Goal: Use online tool/utility: Utilize a website feature to perform a specific function

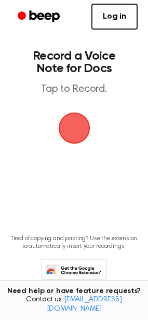
click at [72, 135] on span "button" at bounding box center [74, 128] width 29 height 29
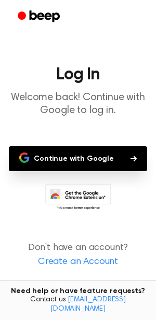
click at [30, 150] on button "Continue with Google" at bounding box center [78, 158] width 138 height 25
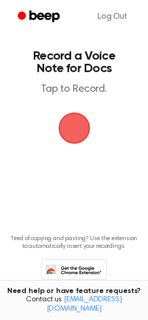
click at [78, 121] on span "button" at bounding box center [74, 129] width 32 height 32
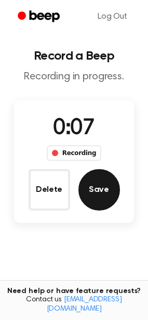
click at [90, 182] on button "Save" at bounding box center [99, 190] width 42 height 42
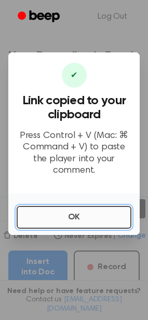
click at [73, 209] on button "OK" at bounding box center [74, 217] width 115 height 23
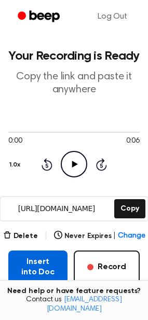
click at [30, 274] on button "Insert into Doc" at bounding box center [37, 267] width 59 height 33
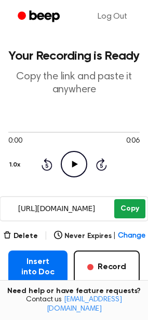
click at [117, 208] on button "Copy" at bounding box center [129, 208] width 31 height 19
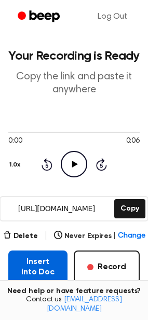
click at [36, 268] on button "Insert into Doc" at bounding box center [37, 267] width 59 height 33
